Goal: Transaction & Acquisition: Purchase product/service

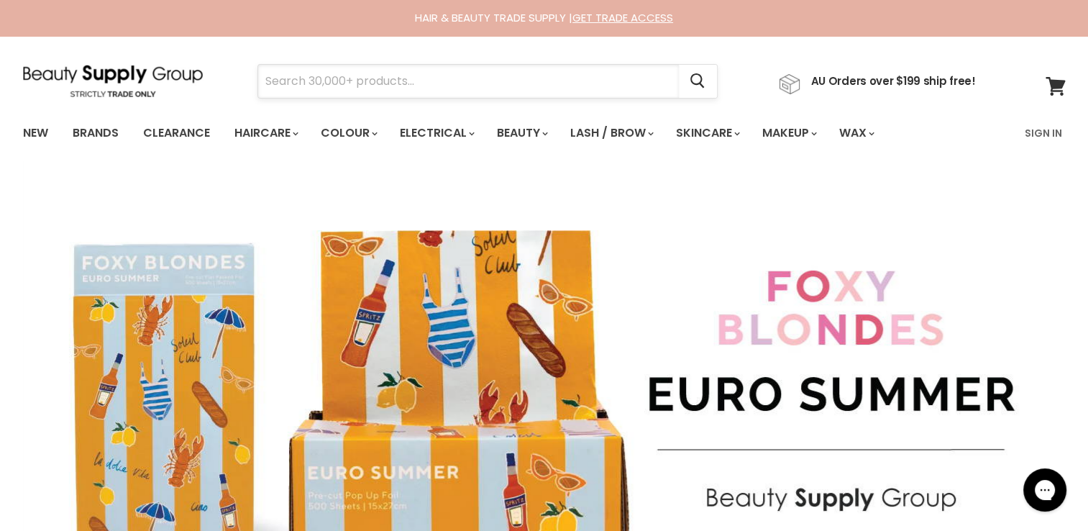
click at [413, 86] on input "Search" at bounding box center [468, 81] width 421 height 33
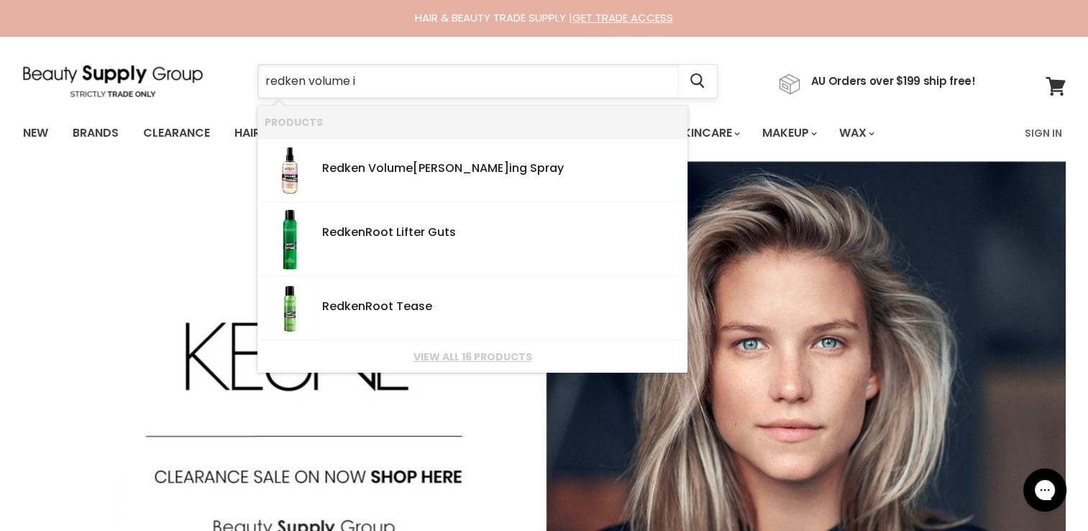
type input "redken volume"
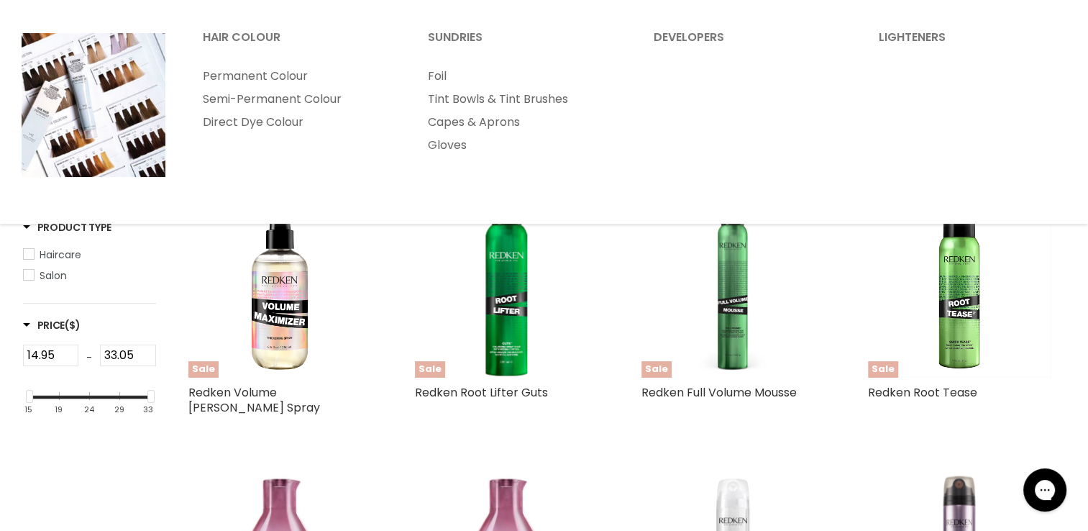
type input "redken volume"
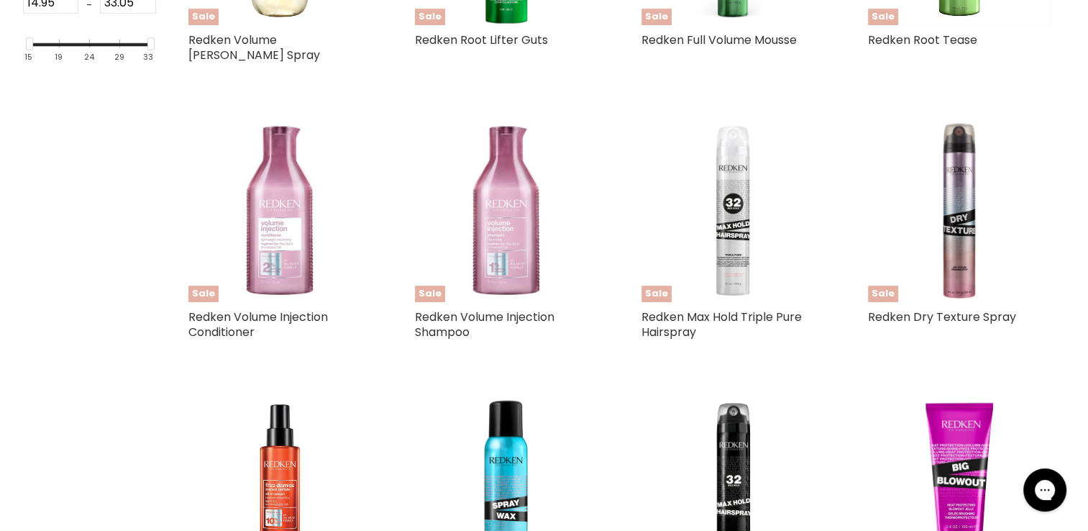
scroll to position [508, 0]
click at [274, 237] on img "Main content" at bounding box center [279, 209] width 183 height 183
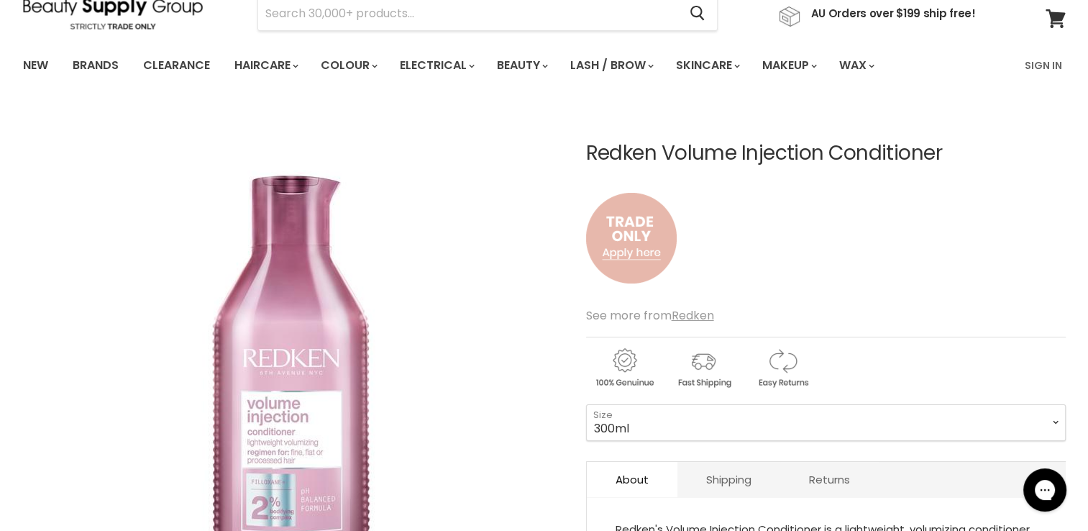
scroll to position [66, 0]
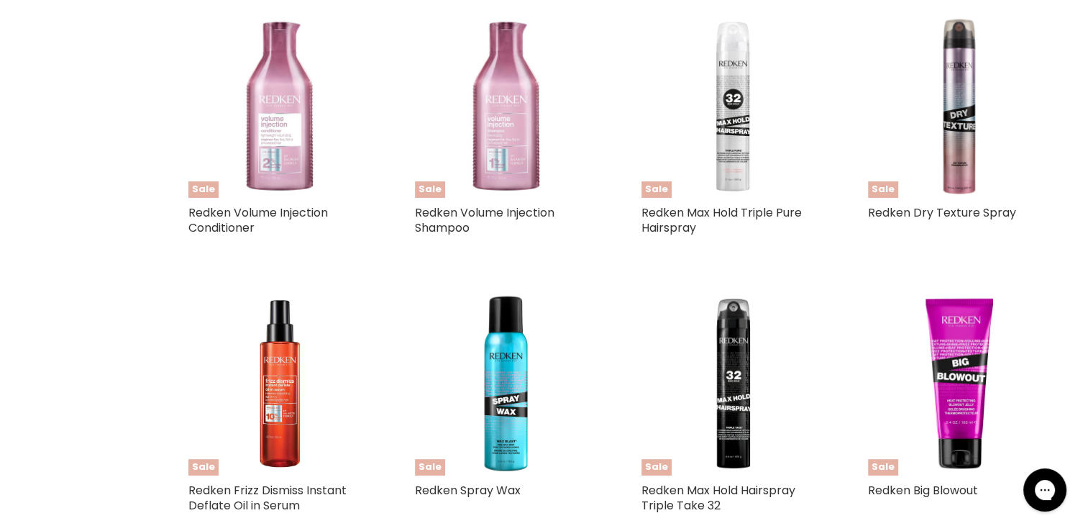
type input "redken volume"
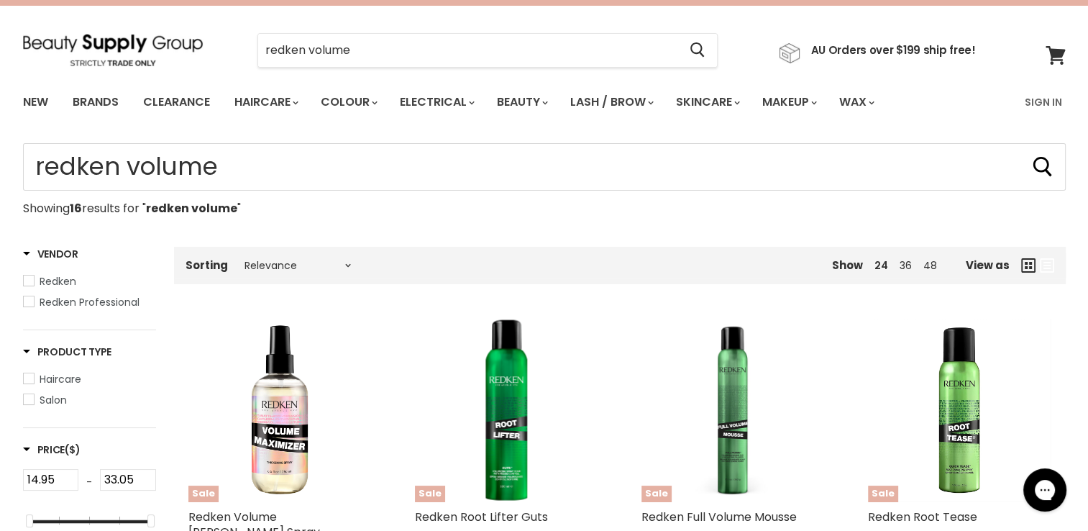
scroll to position [30, 0]
click at [1050, 56] on icon at bounding box center [1054, 56] width 19 height 19
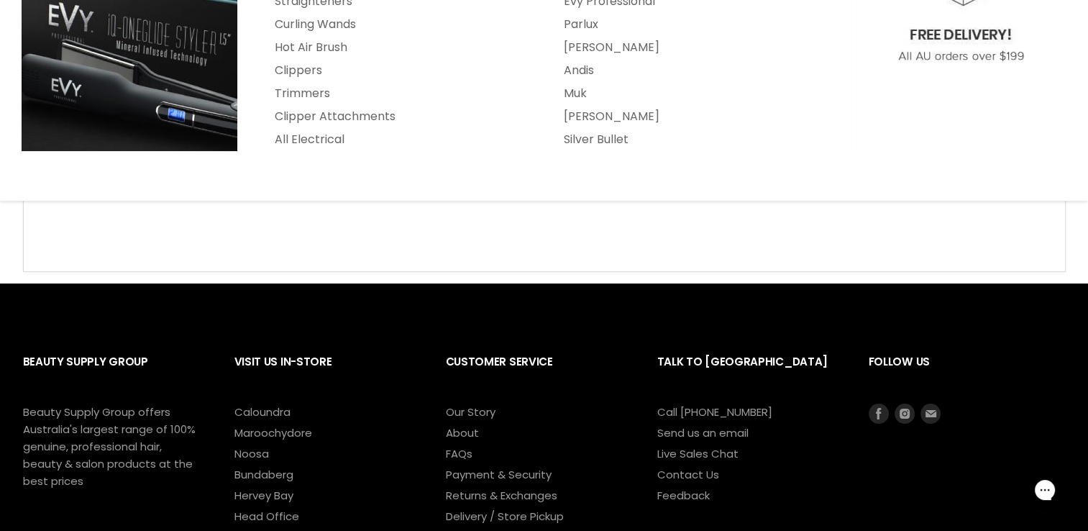
scroll to position [258, 0]
